Goal: Task Accomplishment & Management: Use online tool/utility

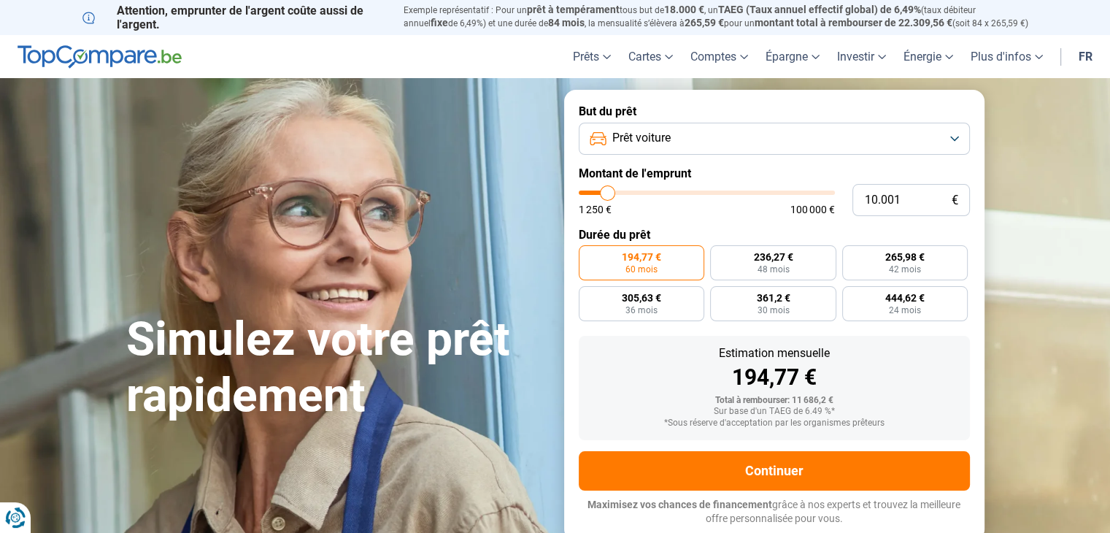
click at [680, 141] on button "Prêt voiture" at bounding box center [774, 139] width 391 height 32
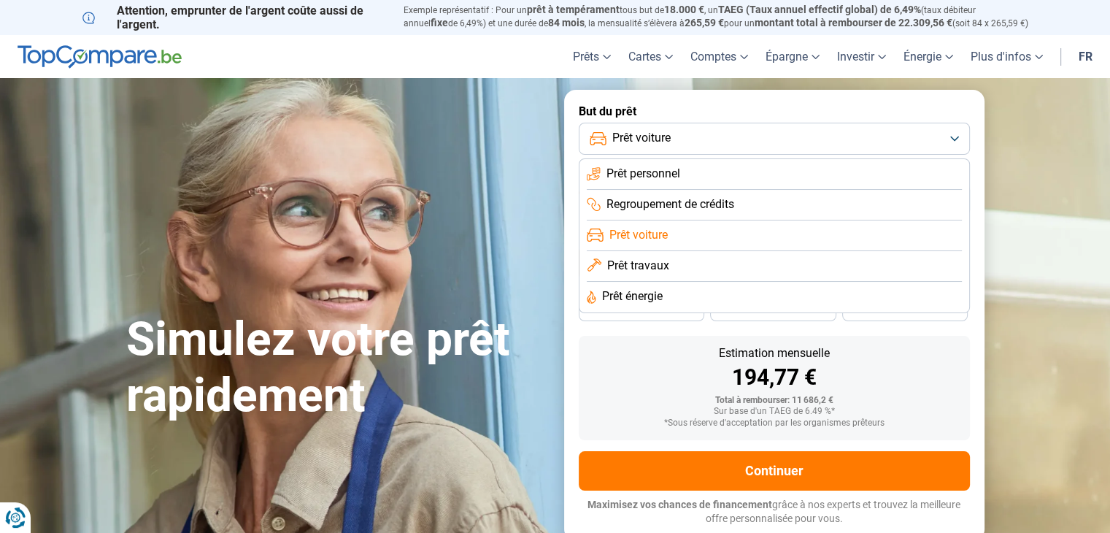
click at [680, 141] on button "Prêt voiture" at bounding box center [774, 139] width 391 height 32
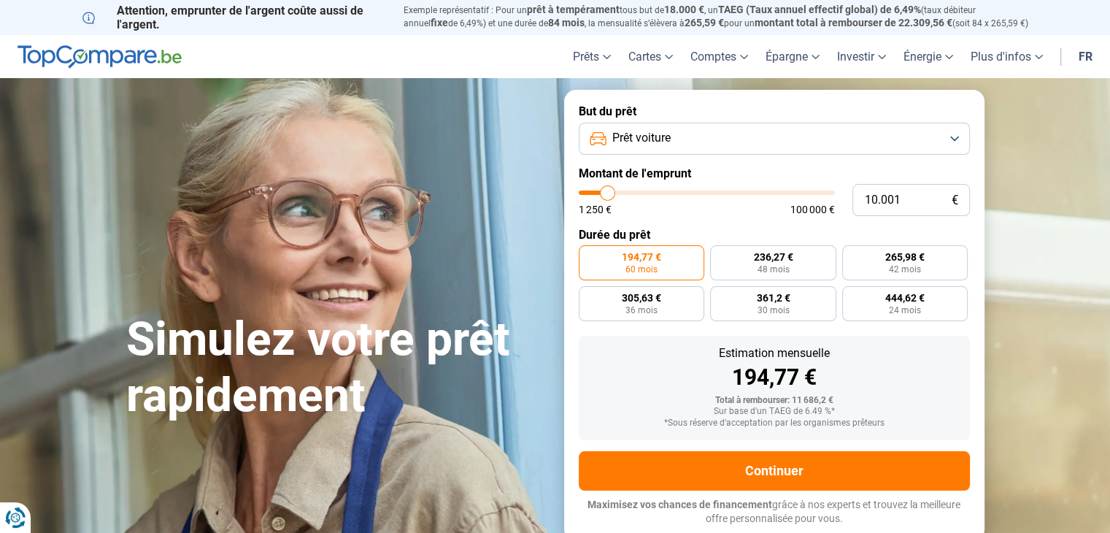
type input "9.250"
type input "9250"
type input "10.000"
type input "10000"
type input "10.250"
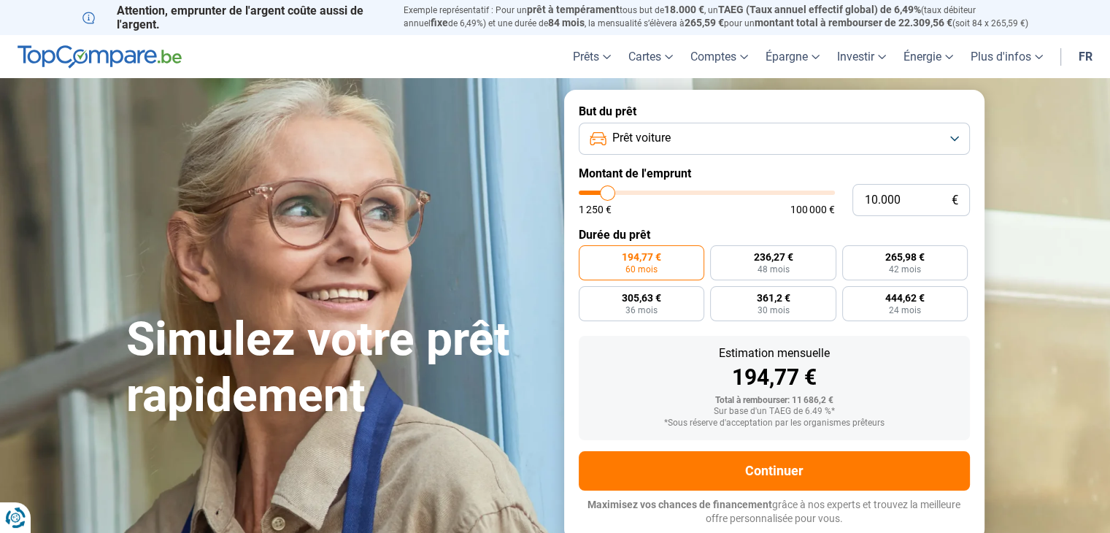
type input "10250"
type input "11.000"
type input "11000"
type input "12.250"
type input "12250"
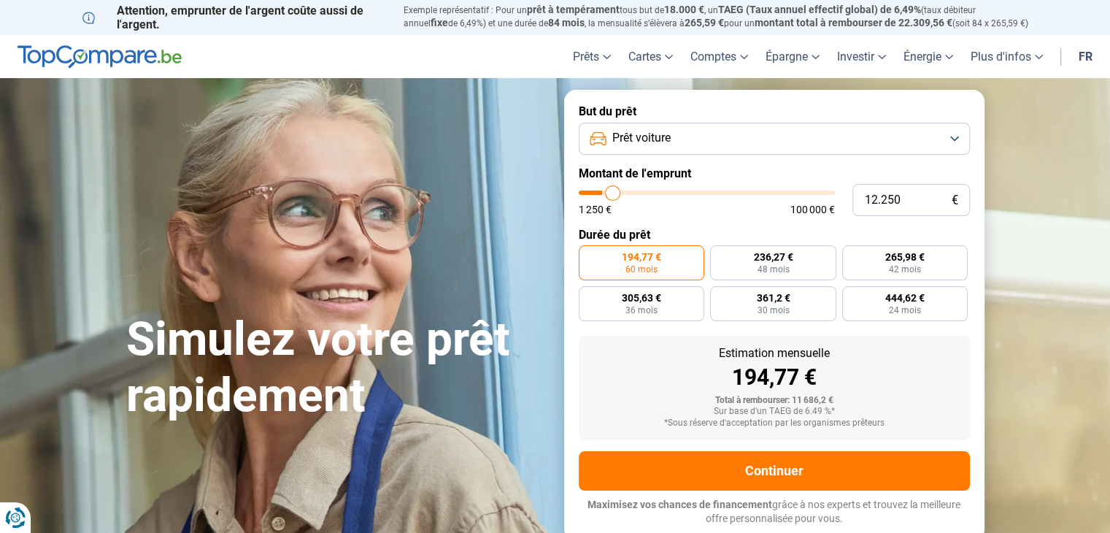
type input "13.000"
type input "13000"
type input "15.000"
type input "15000"
type input "16.500"
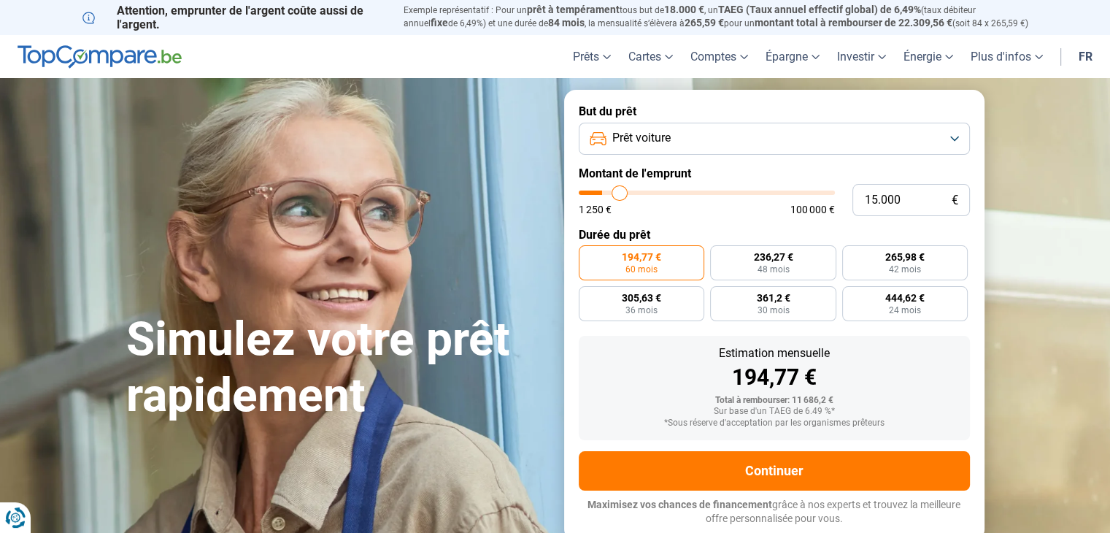
type input "16500"
type input "17.750"
type input "17750"
type input "18.750"
type input "18750"
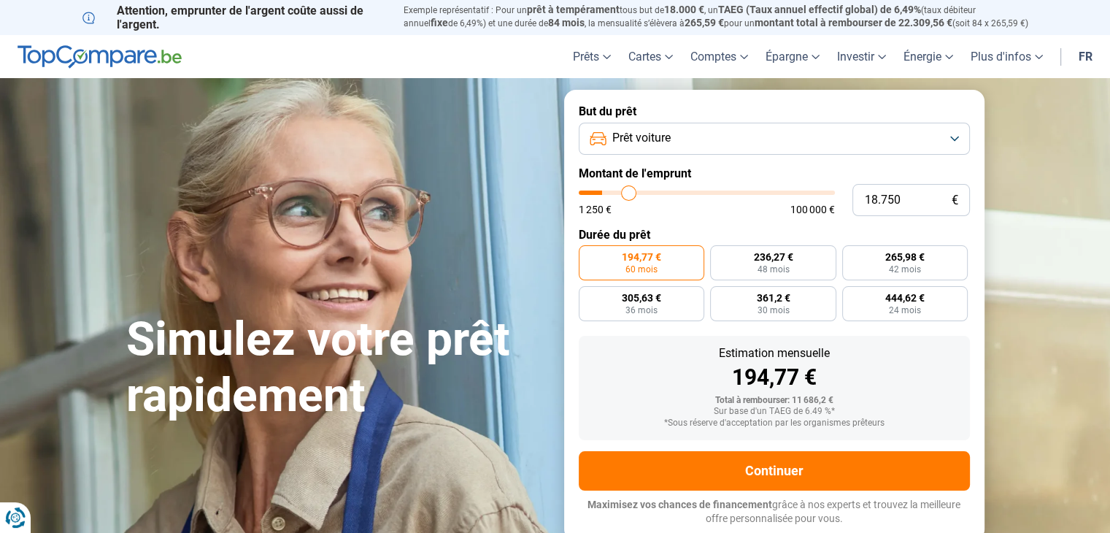
type input "19.500"
type input "19500"
type input "20.000"
type input "20000"
type input "20.750"
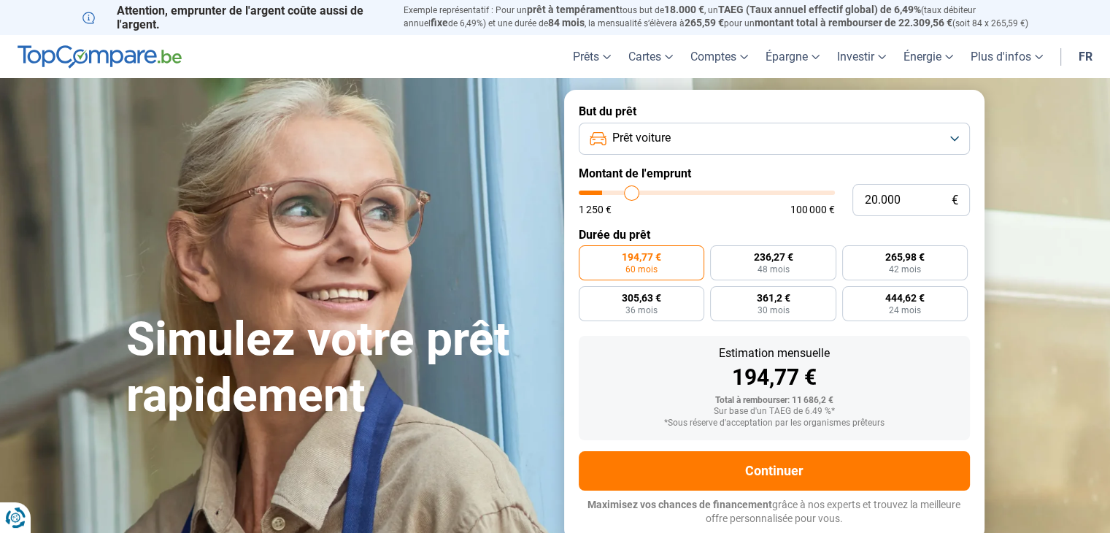
type input "20750"
type input "21.500"
type input "21500"
type input "22.750"
type input "22750"
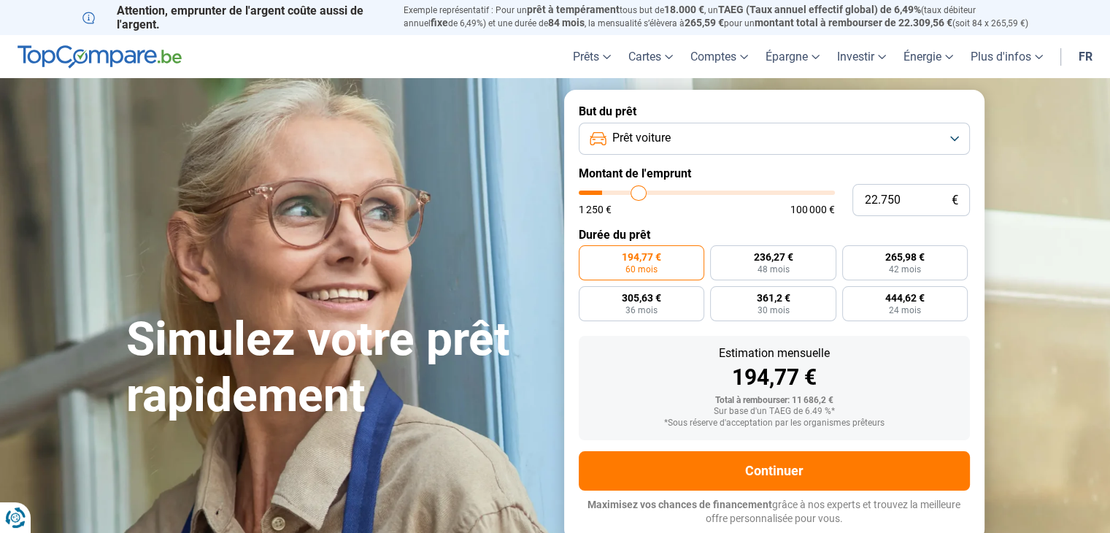
type input "24.750"
type input "24750"
type input "28.750"
type input "28750"
type input "32.000"
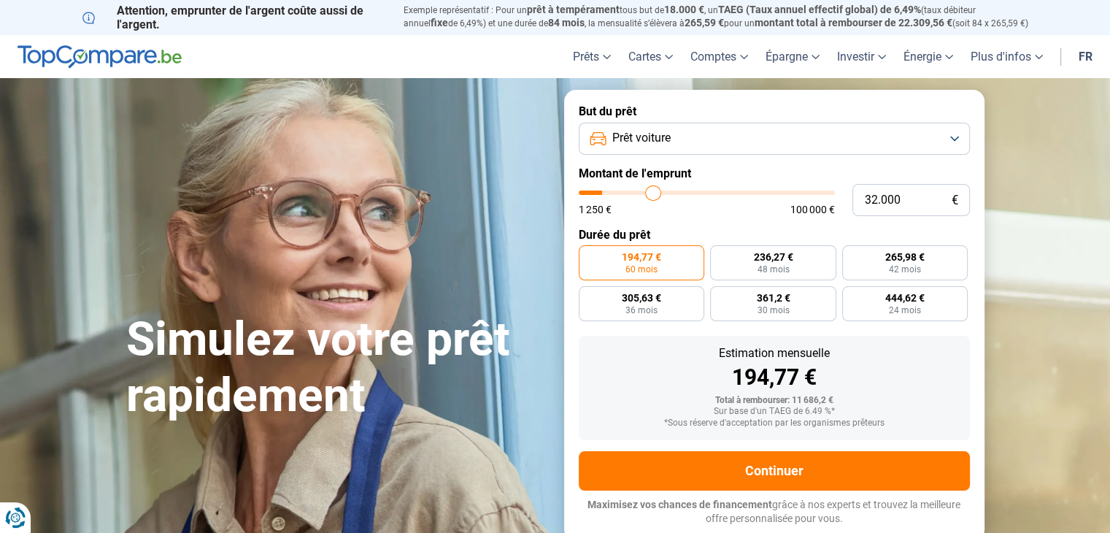
type input "32000"
type input "33.750"
type input "33750"
type input "36.000"
type input "36000"
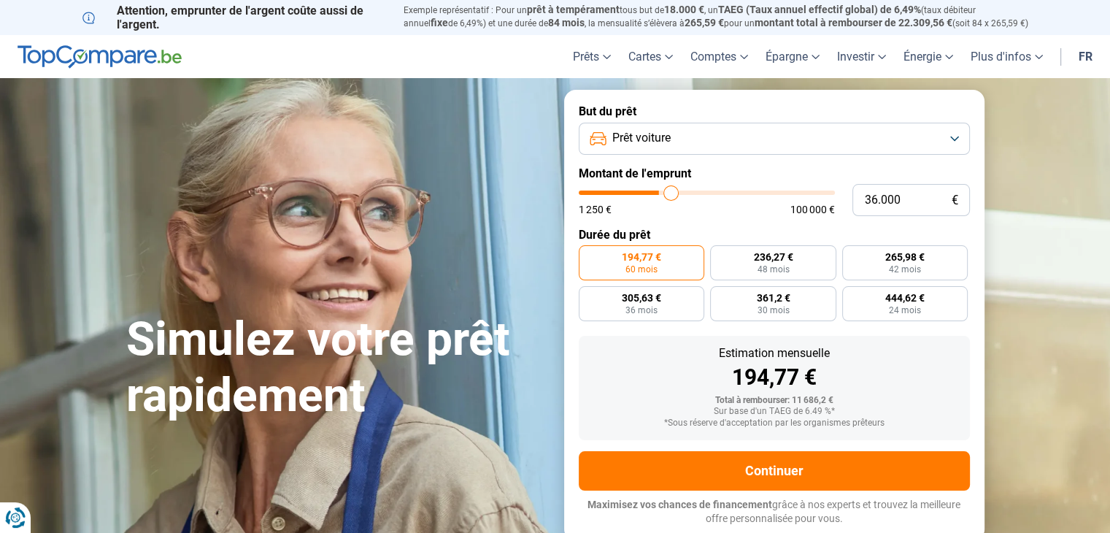
type input "37.500"
type input "37500"
type input "38.500"
type input "38500"
type input "41.750"
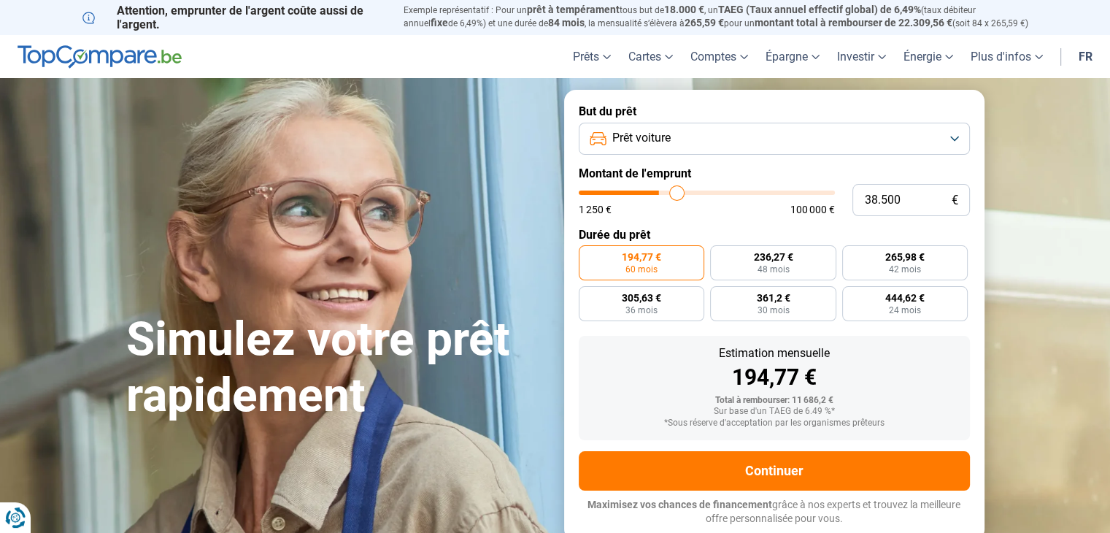
type input "41750"
type input "44.250"
type input "44250"
type input "46.000"
type input "46000"
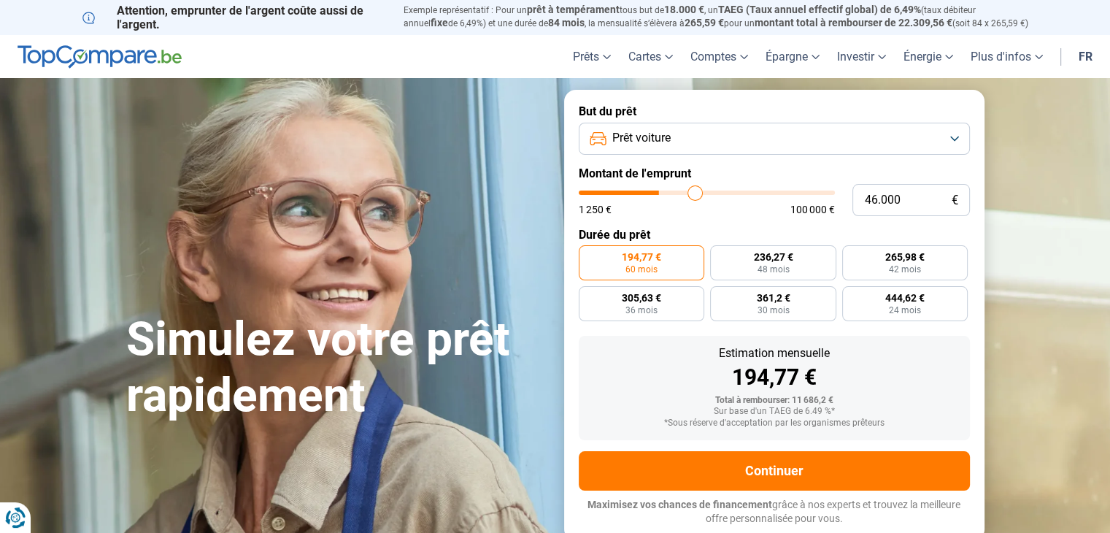
type input "47.000"
type input "47000"
type input "48.000"
type input "48000"
type input "48.250"
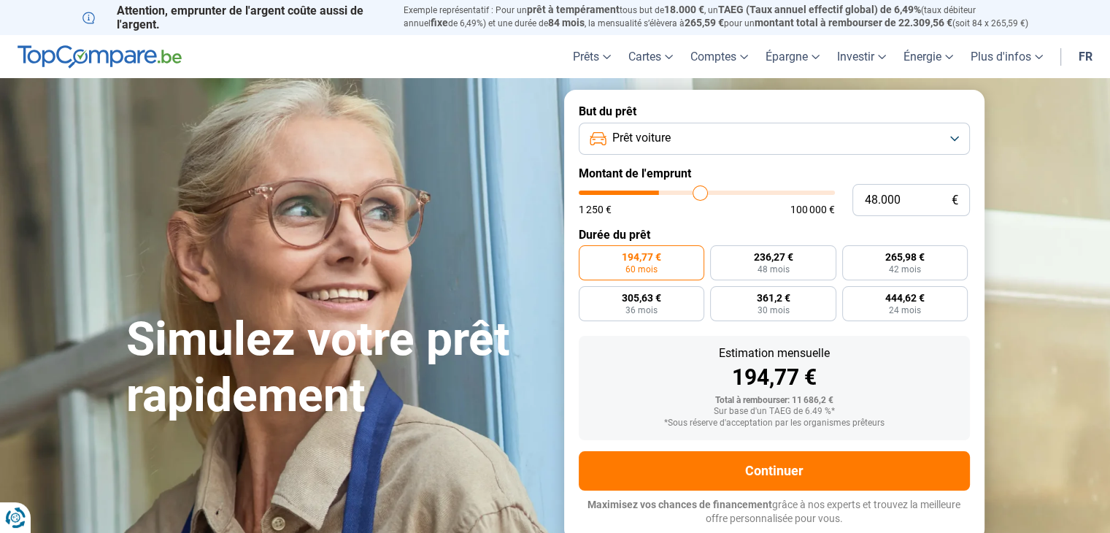
type input "48250"
type input "48.500"
type input "48500"
type input "49.000"
type input "49000"
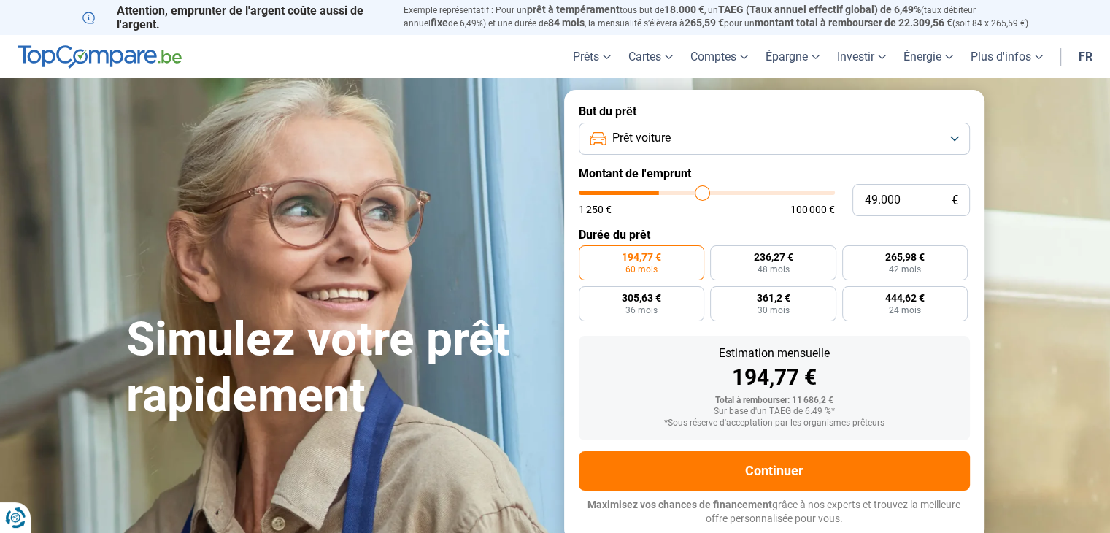
type input "49.250"
type input "49250"
type input "49.500"
type input "49500"
type input "49.750"
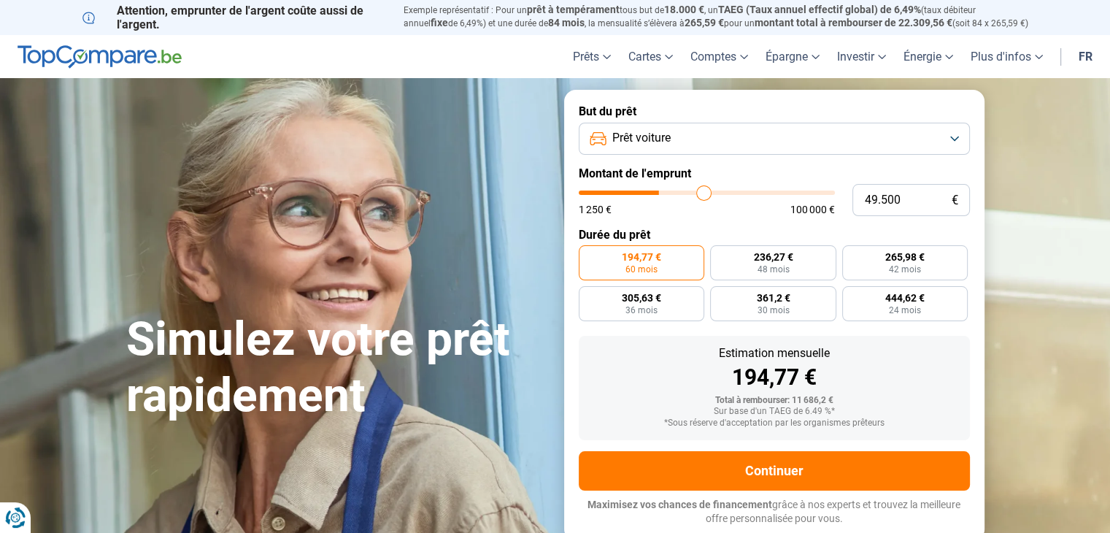
type input "49750"
type input "50.250"
type input "50250"
type input "50.500"
type input "50500"
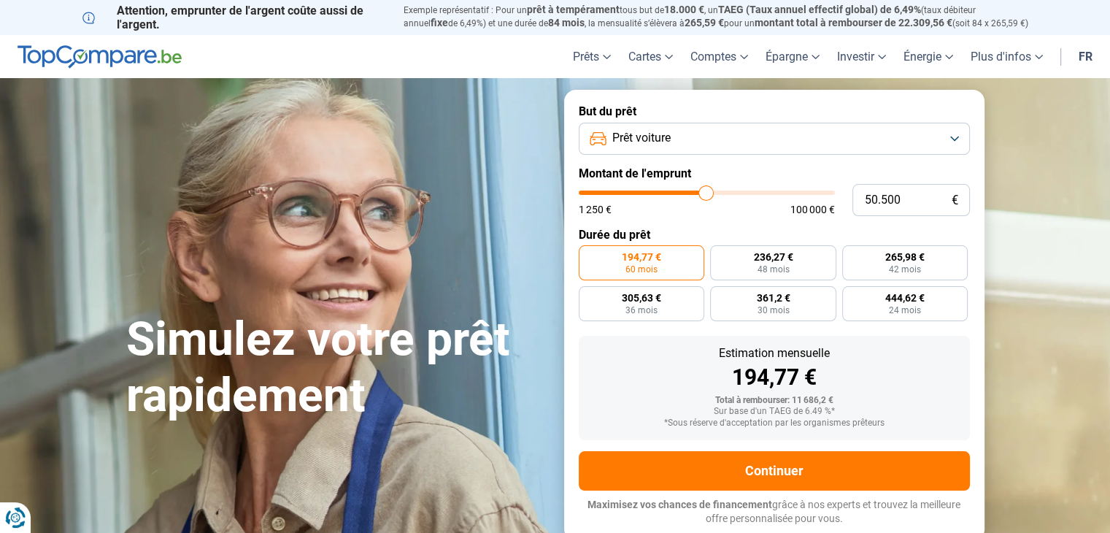
type input "50.750"
type input "50750"
type input "51.000"
type input "51000"
type input "51.250"
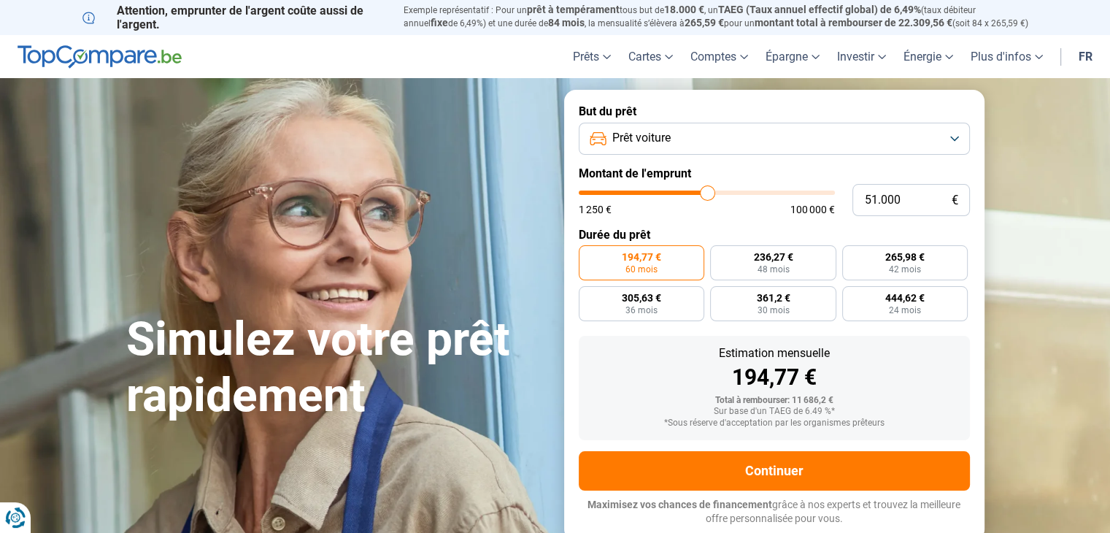
type input "51250"
type input "51.000"
type input "51000"
type input "50.750"
type input "50750"
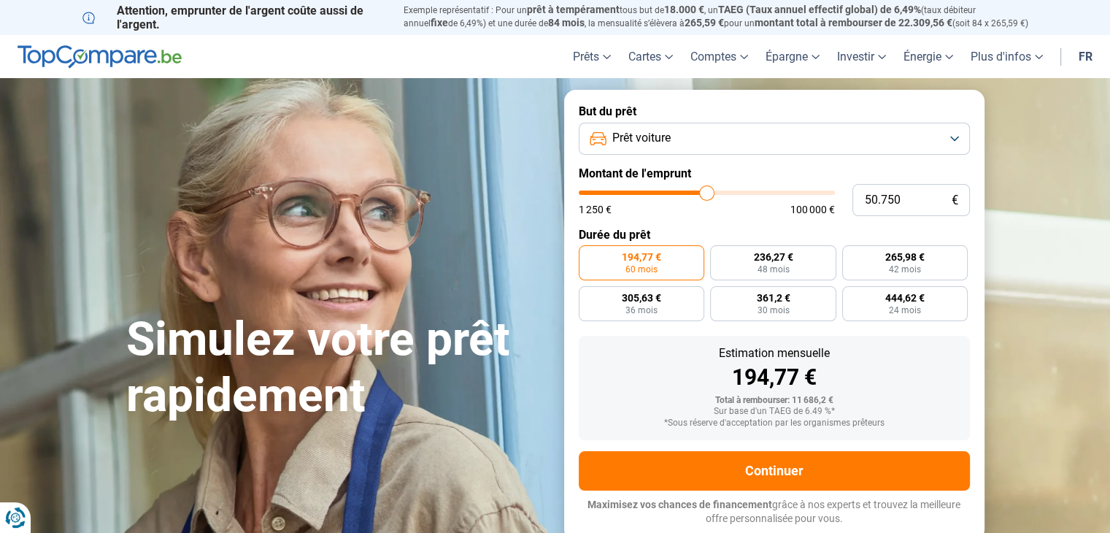
type input "50.250"
type input "50250"
type input "49.500"
type input "49500"
type input "49.000"
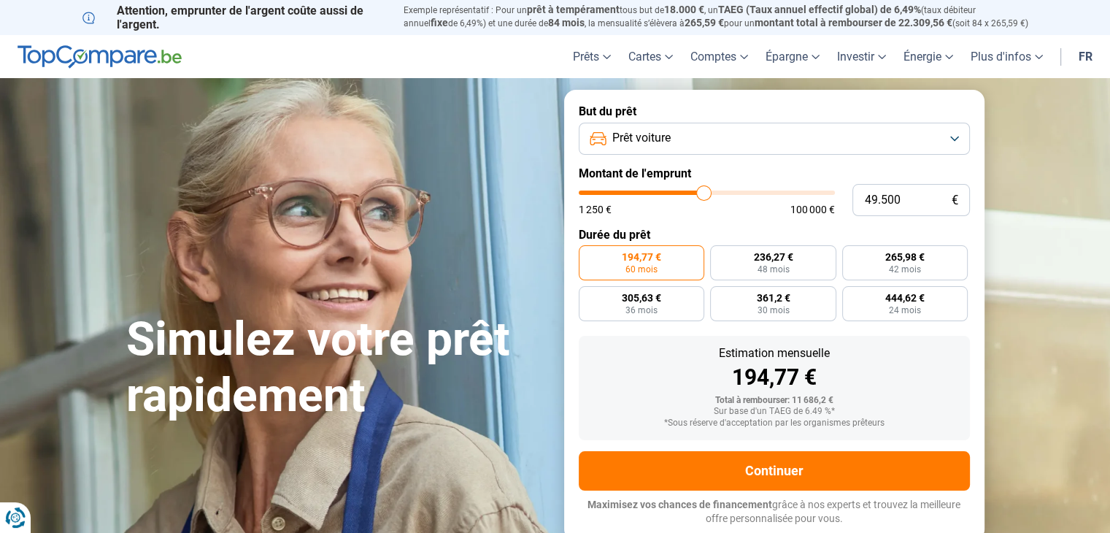
type input "49000"
type input "48.250"
type input "48250"
type input "47.750"
type input "47750"
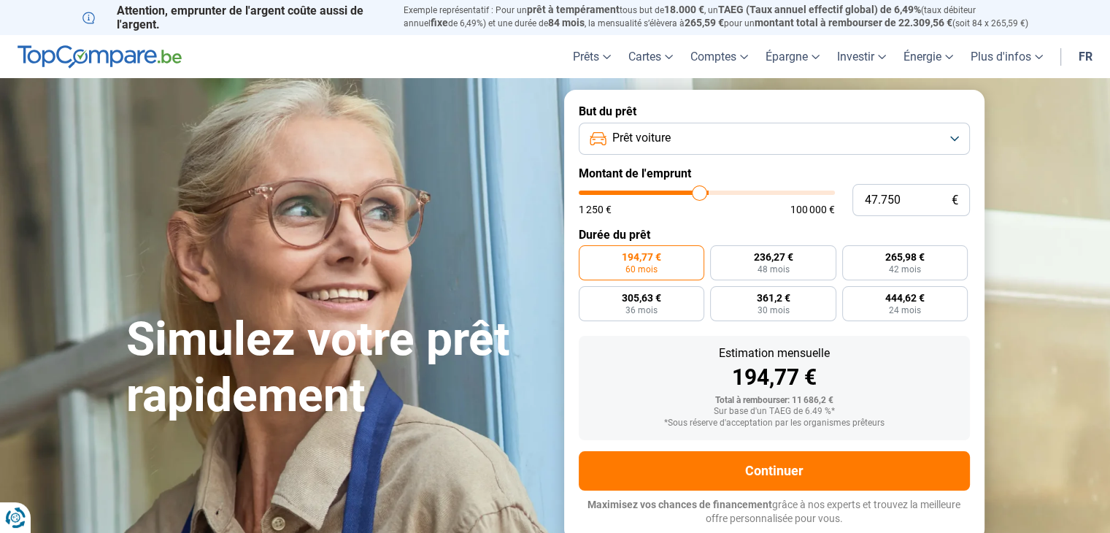
type input "46.750"
type input "46750"
type input "46.250"
type input "46250"
type input "45.750"
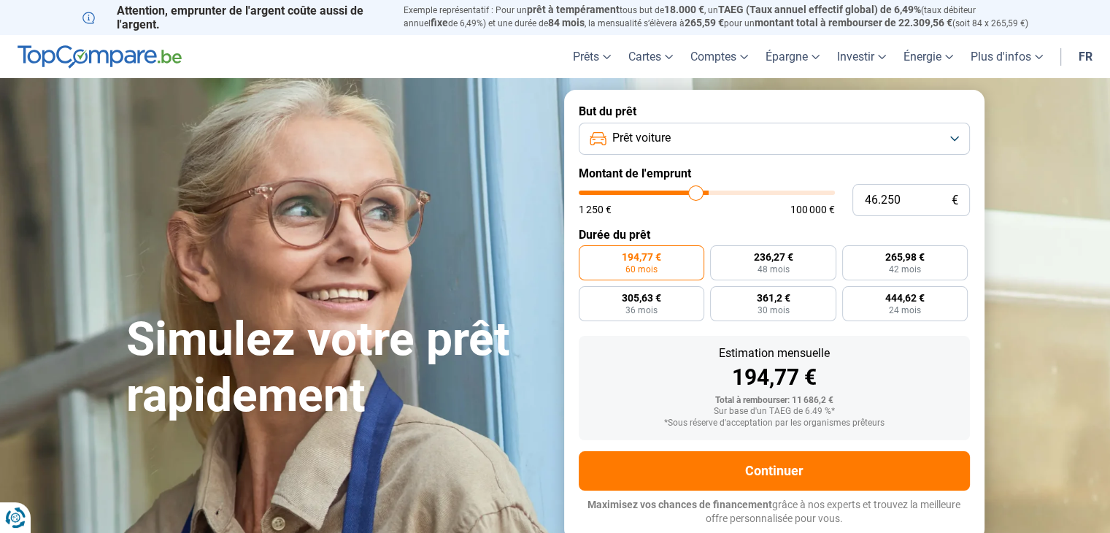
type input "45750"
type input "45.250"
type input "45250"
type input "45.000"
type input "45000"
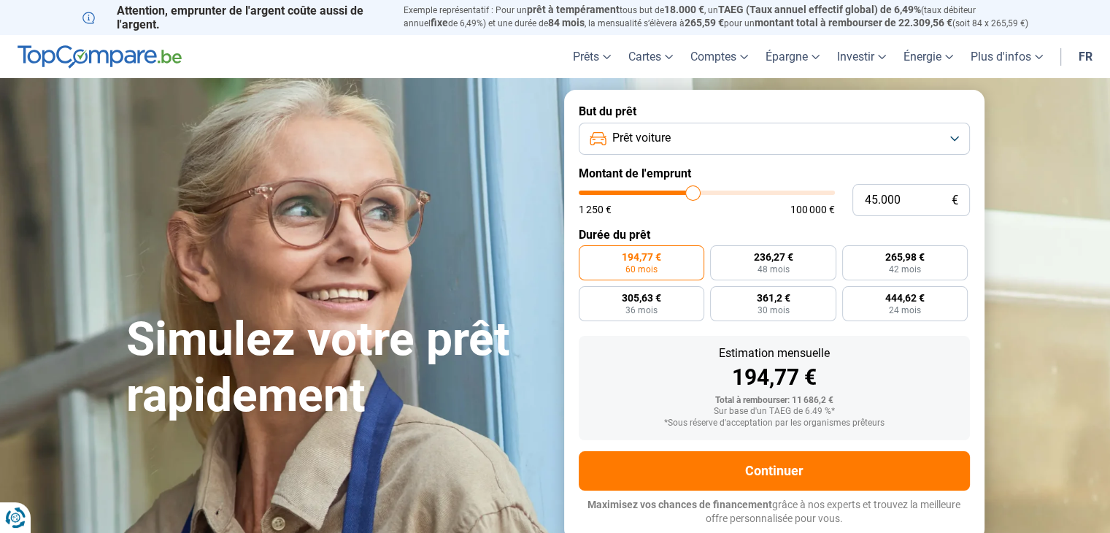
type input "44.750"
type input "44750"
type input "44.500"
type input "44500"
type input "44.250"
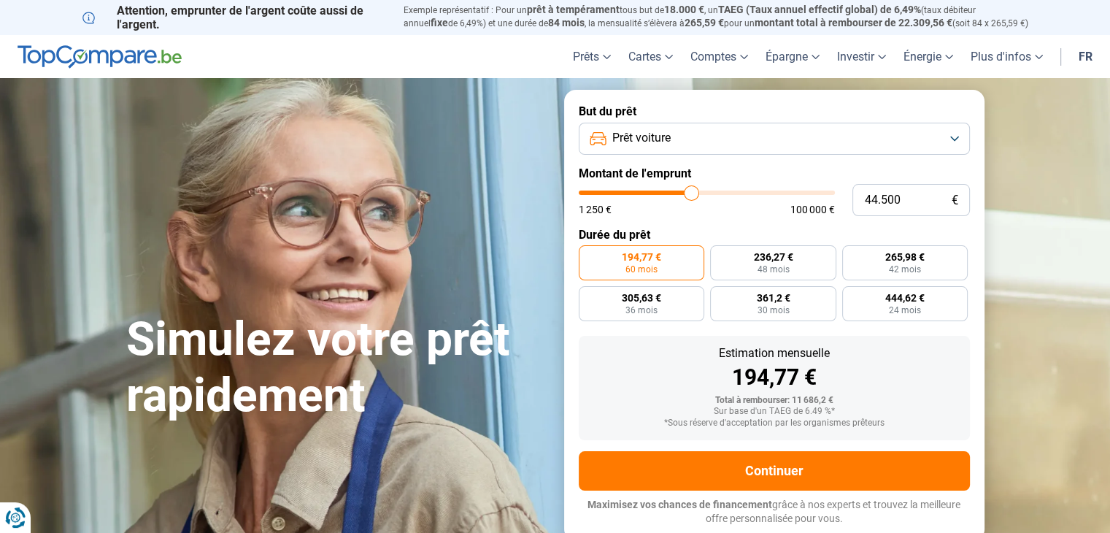
type input "44250"
type input "44.000"
type input "44000"
type input "43.750"
type input "43750"
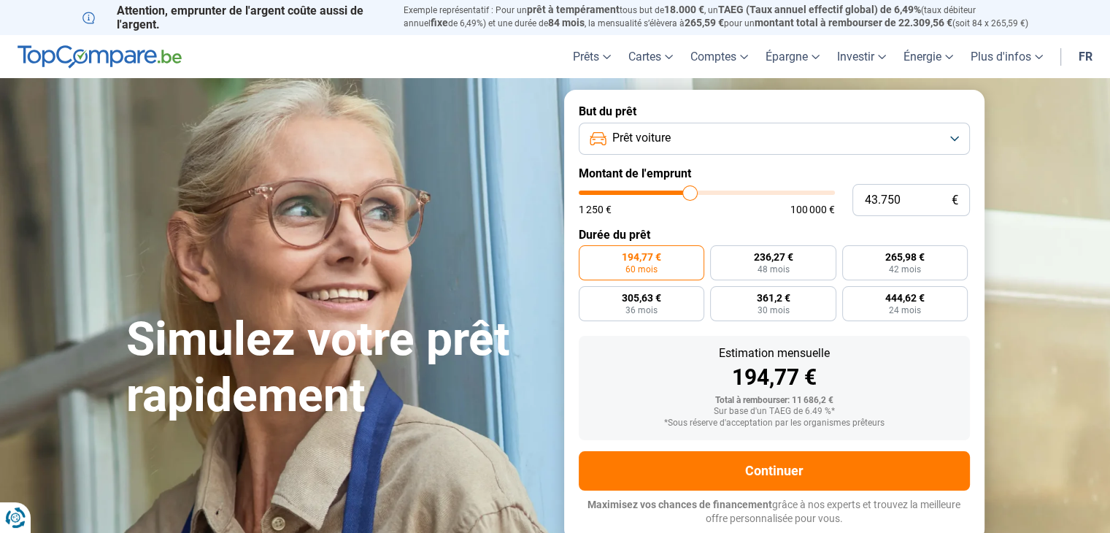
type input "43.250"
type input "43250"
type input "43.000"
type input "43000"
type input "42.750"
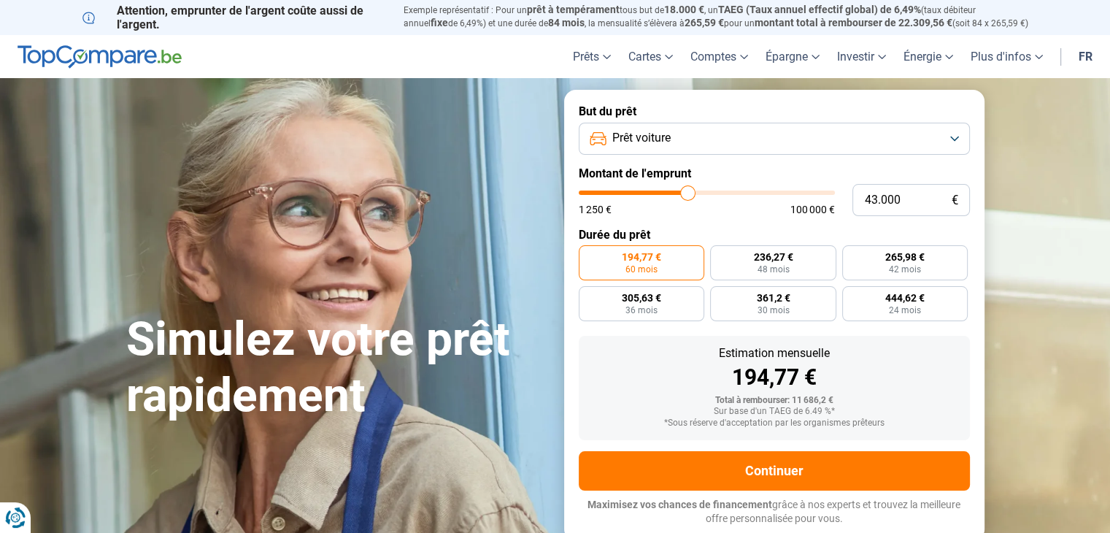
type input "42750"
type input "42.500"
type input "42500"
type input "42.000"
type input "42000"
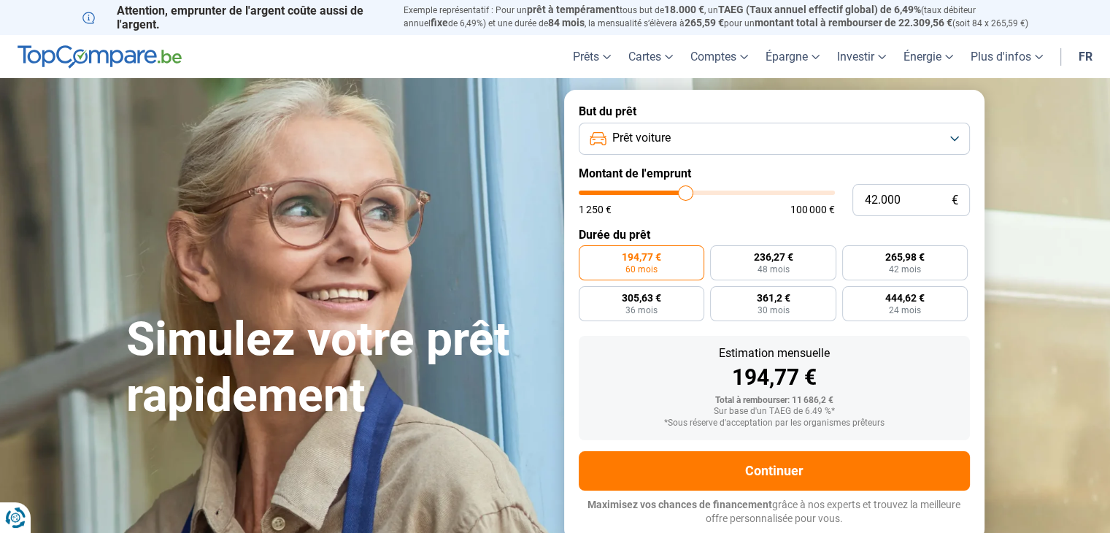
type input "41.750"
type input "41750"
type input "41.000"
type input "41000"
type input "40.250"
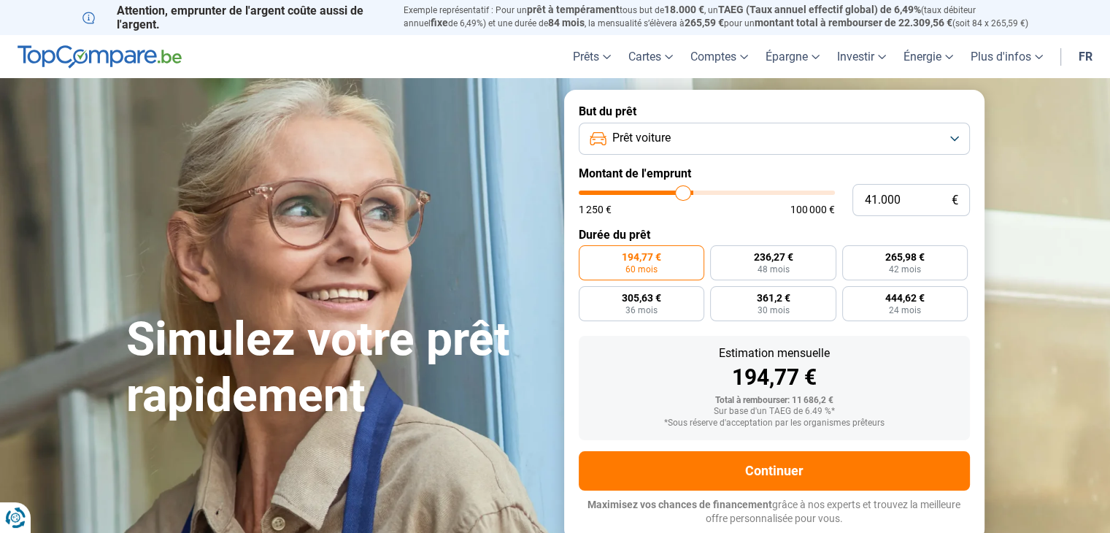
type input "40250"
type input "39.500"
type input "39500"
type input "39.250"
type input "39250"
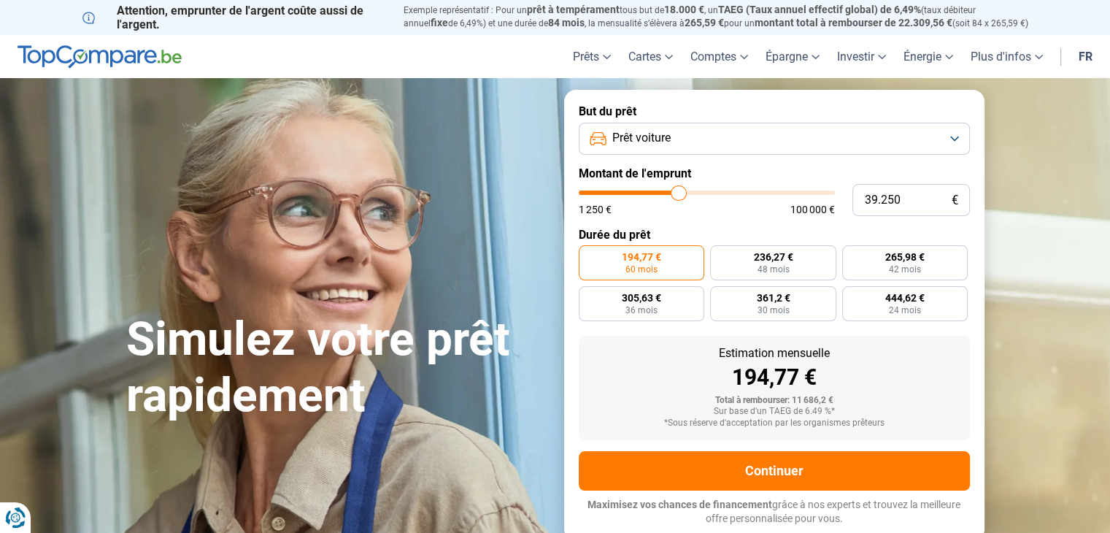
type input "38.500"
type input "38500"
type input "38.250"
type input "38250"
type input "38.000"
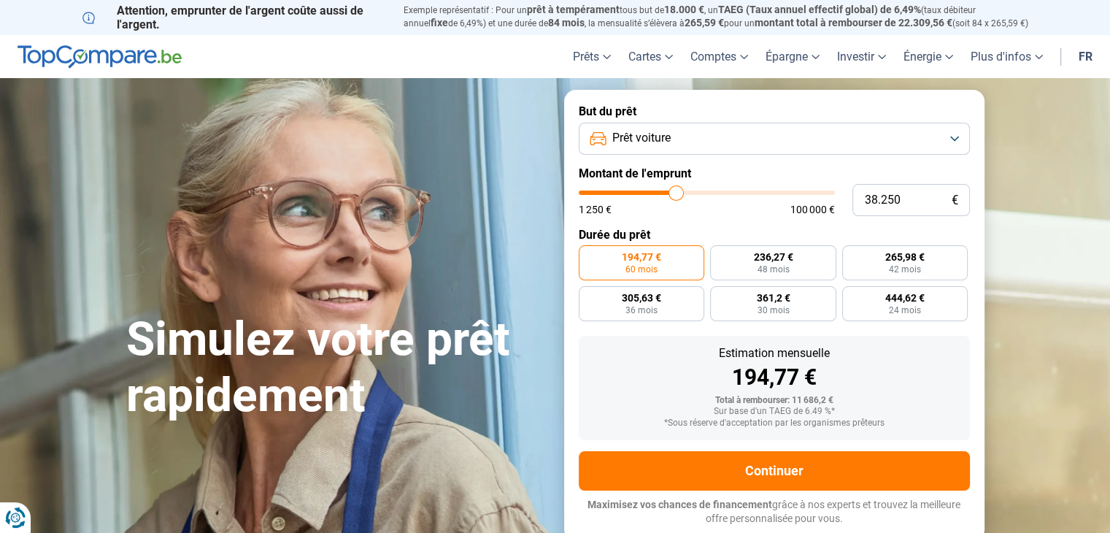
type input "38000"
type input "37.750"
type input "37750"
type input "37.500"
type input "37500"
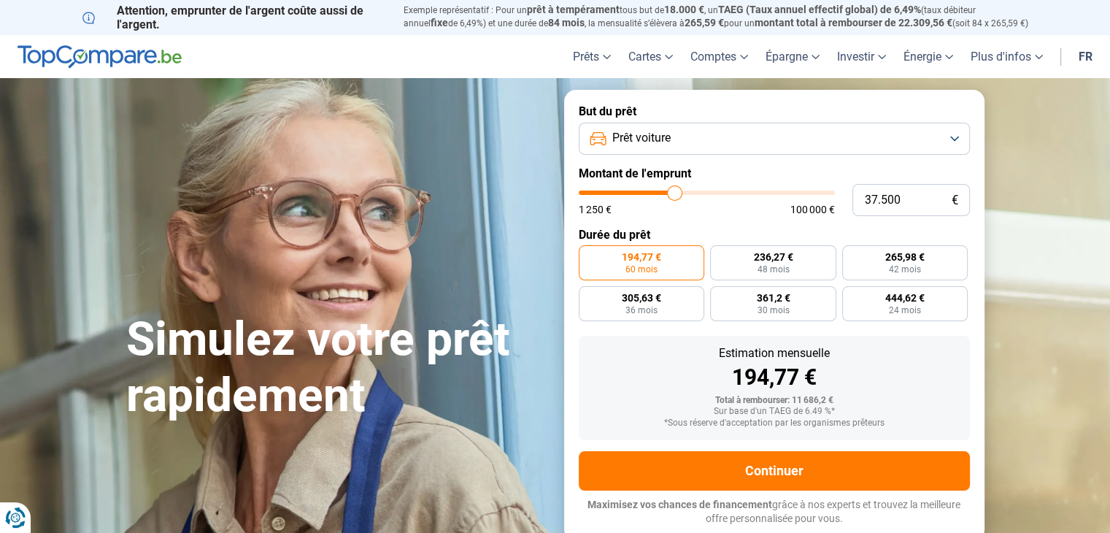
type input "37.000"
type input "37000"
type input "36.750"
type input "36750"
type input "36.500"
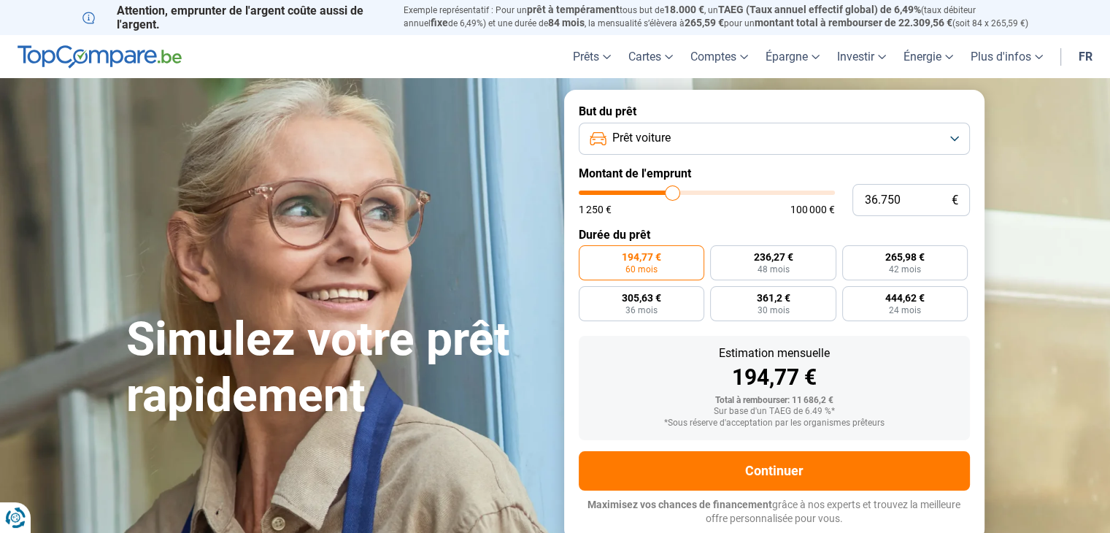
type input "36500"
type input "36.250"
type input "36250"
type input "36.000"
type input "36000"
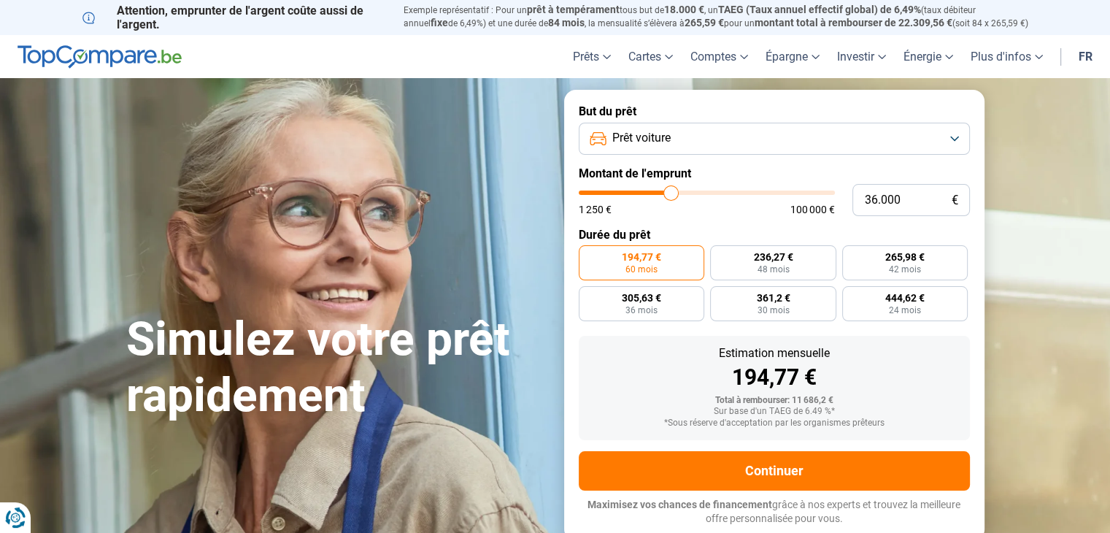
type input "35.750"
type input "35750"
type input "35.500"
type input "35500"
type input "35.000"
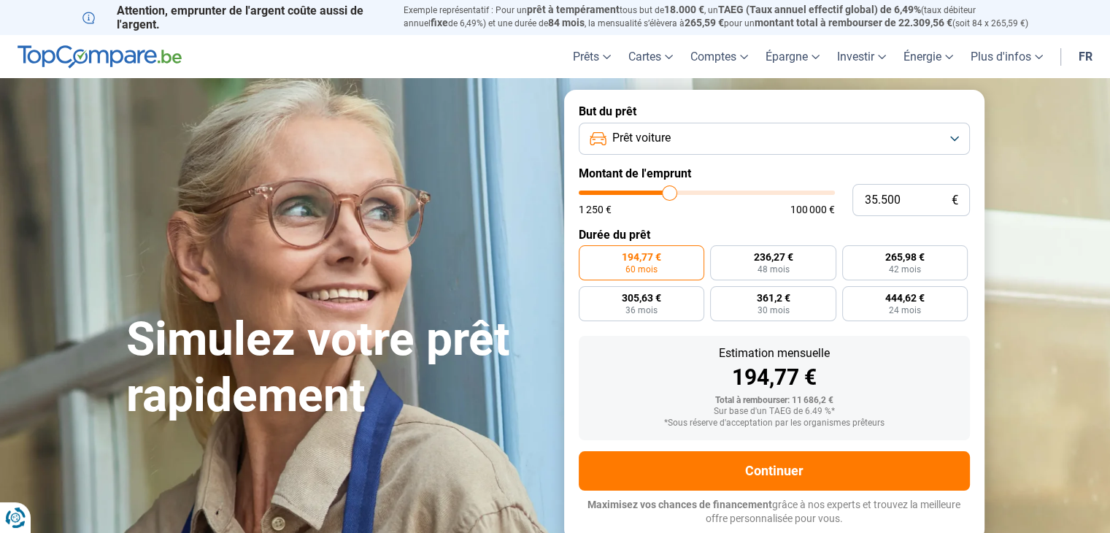
type input "35000"
type input "34.000"
type input "34000"
type input "33.750"
type input "33750"
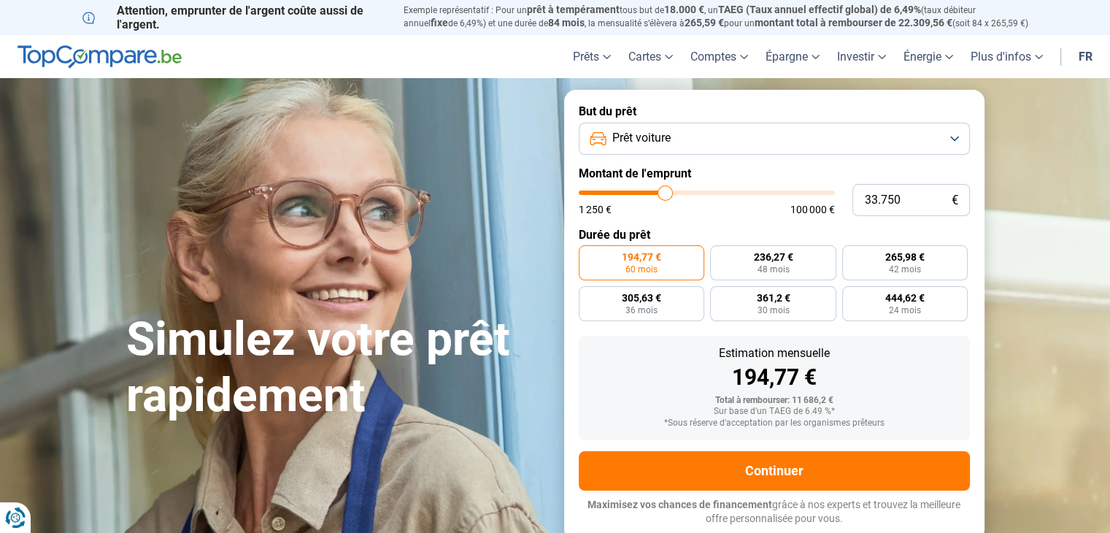
type input "33.500"
type input "33500"
type input "32.750"
type input "32750"
type input "32.500"
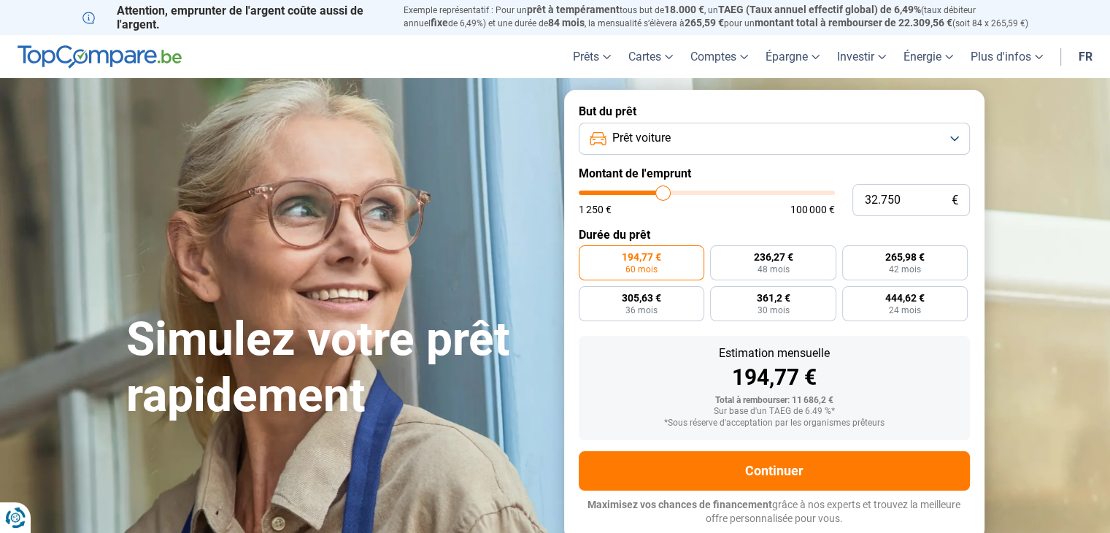
type input "32500"
type input "32.250"
type input "32250"
type input "32.000"
type input "32000"
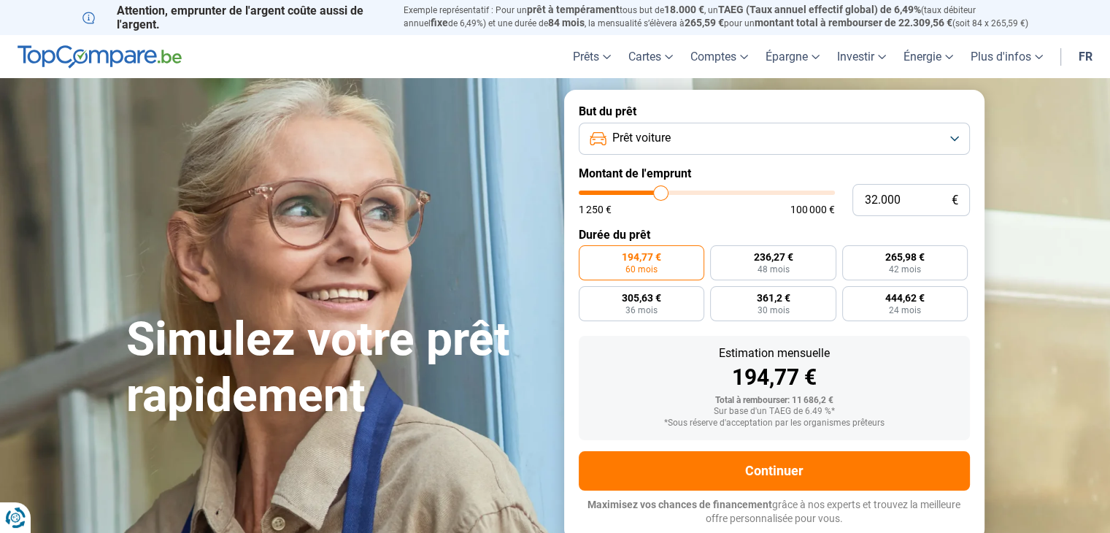
type input "31.750"
type input "31750"
type input "31.500"
type input "31500"
type input "31.250"
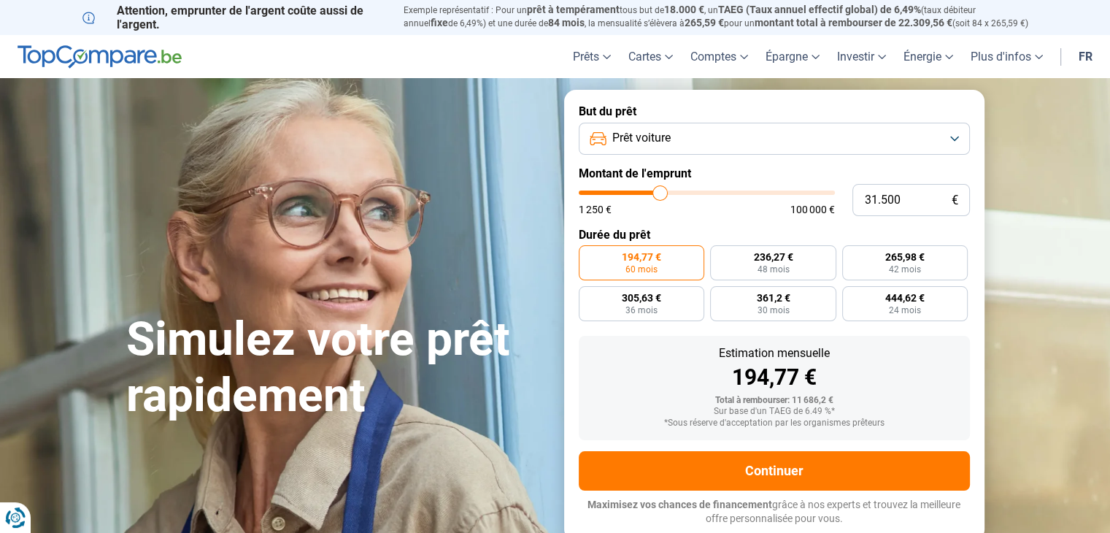
type input "31250"
type input "31.000"
type input "31000"
type input "30.750"
type input "30750"
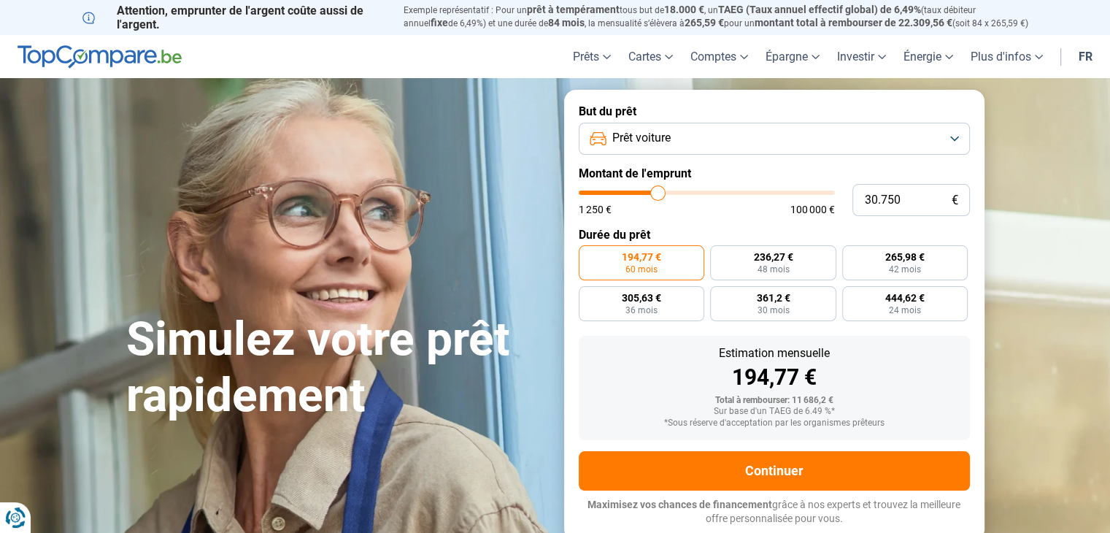
type input "30.500"
type input "30500"
type input "30.250"
type input "30250"
type input "30.000"
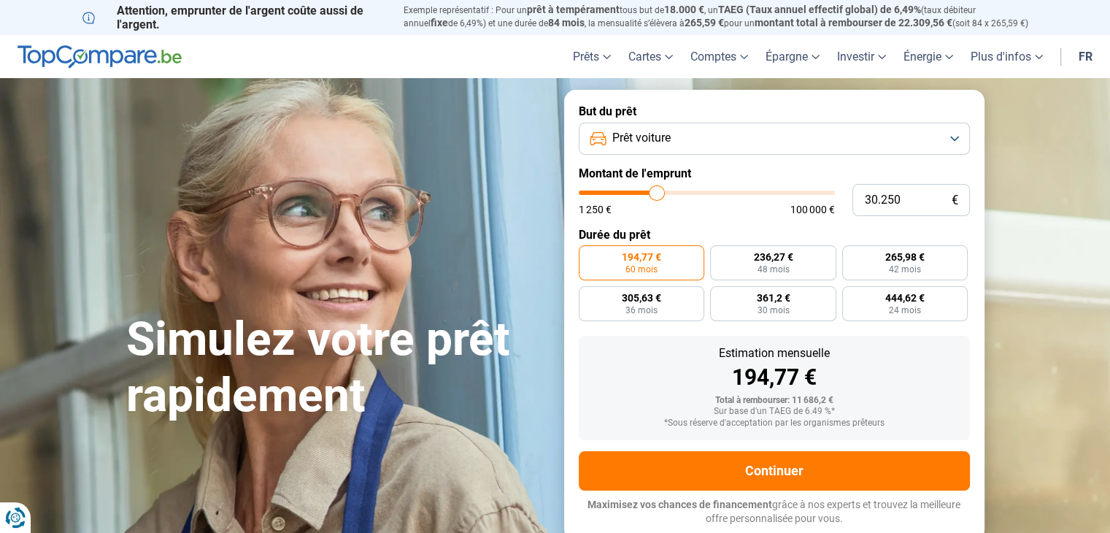
type input "30000"
type input "29.750"
type input "29750"
type input "29.250"
type input "29250"
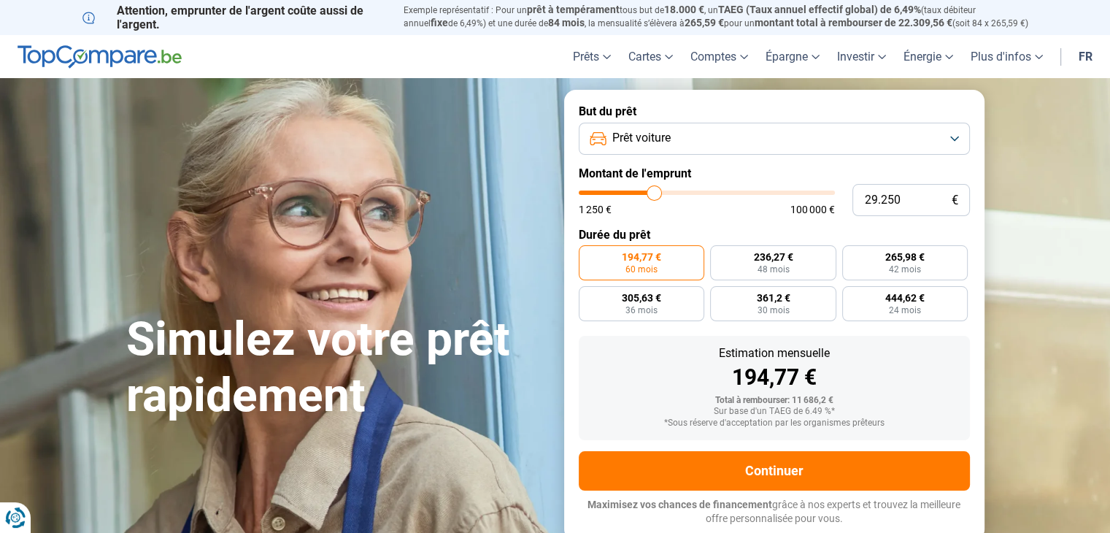
type input "29.000"
type input "29000"
type input "28.750"
type input "28750"
type input "28.500"
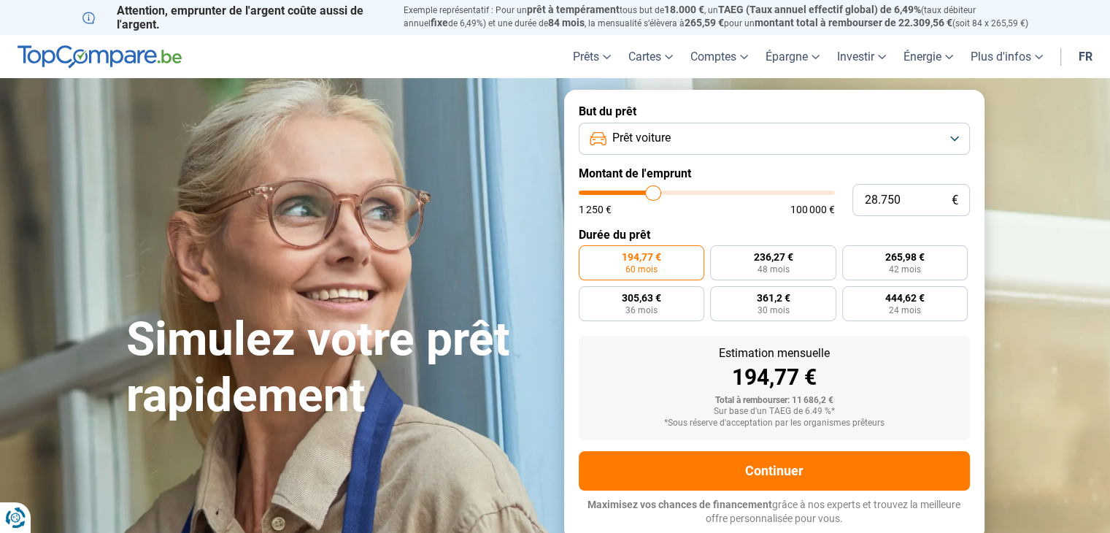
type input "28500"
type input "28.250"
type input "28250"
type input "28.000"
type input "28000"
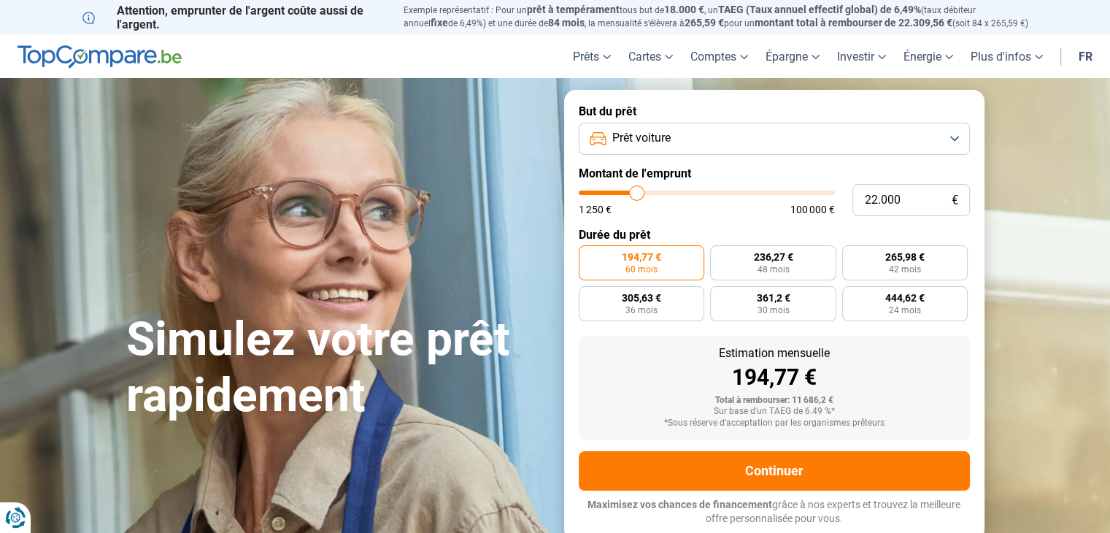
drag, startPoint x: 605, startPoint y: 192, endPoint x: 636, endPoint y: 195, distance: 31.5
click at [636, 195] on input "range" at bounding box center [707, 192] width 256 height 4
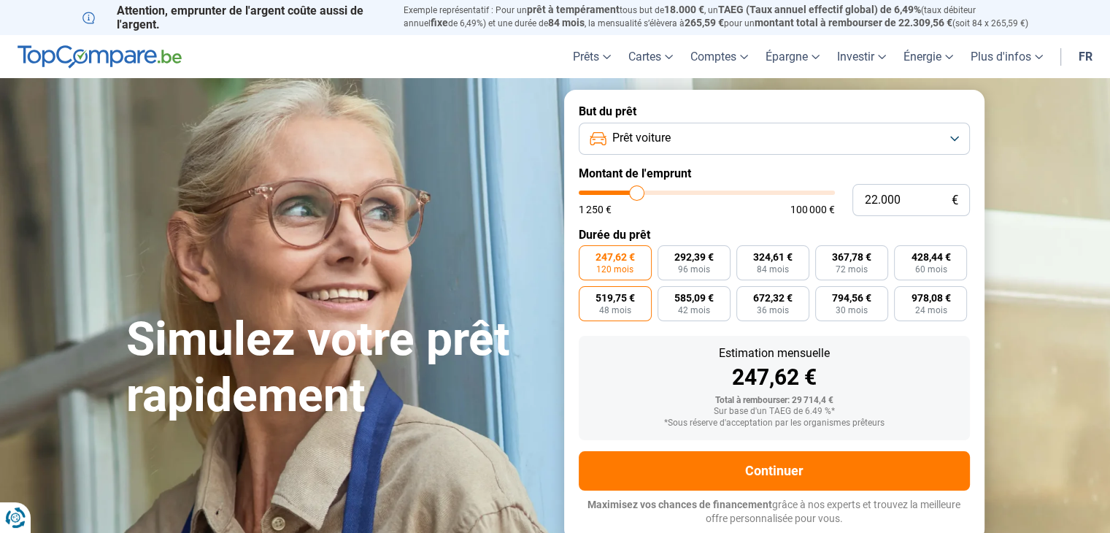
click at [617, 306] on span "48 mois" at bounding box center [615, 310] width 32 height 9
click at [588, 296] on input "519,75 € 48 mois" at bounding box center [583, 290] width 9 height 9
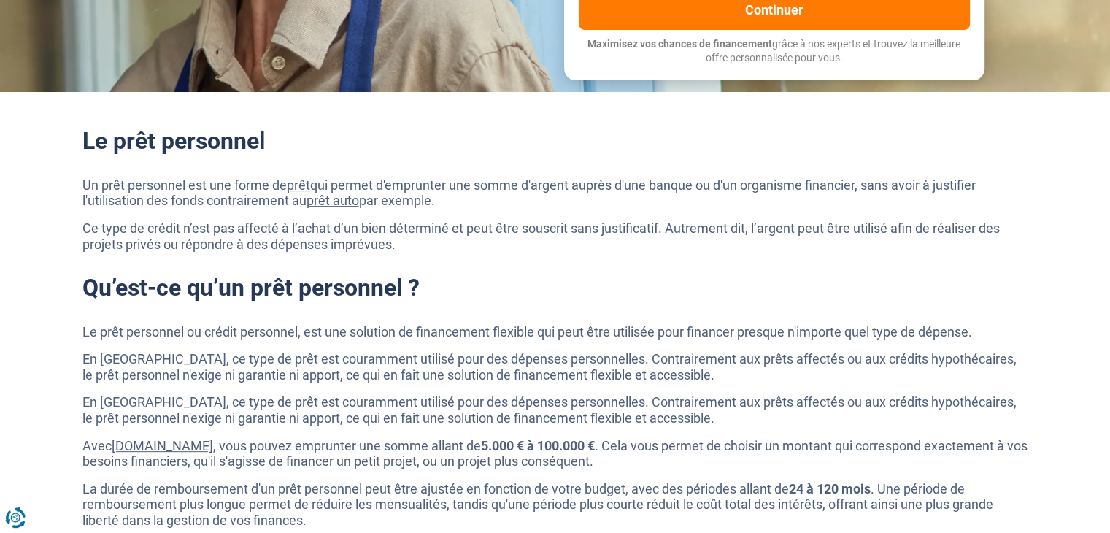
scroll to position [467, 0]
